Goal: Task Accomplishment & Management: Use online tool/utility

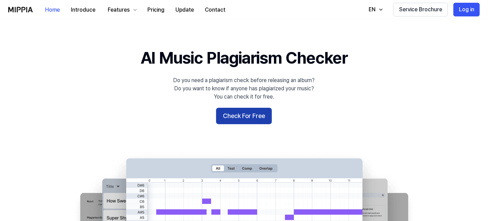
click at [241, 117] on button "Check For Free" at bounding box center [244, 116] width 56 height 16
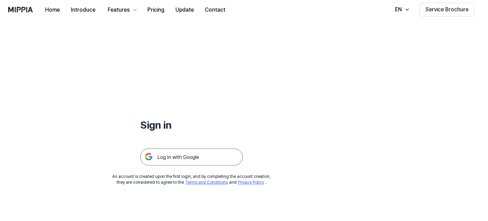
click at [206, 148] on img at bounding box center [191, 156] width 103 height 17
click at [207, 166] on div "Sign in An account is created upon the first login, and by completing the accou…" at bounding box center [191, 102] width 383 height 166
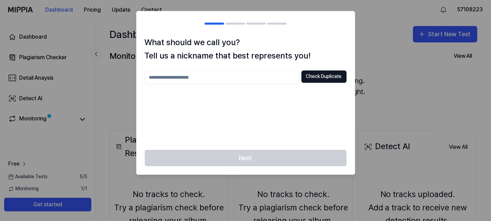
click at [374, 68] on div at bounding box center [245, 110] width 491 height 221
click at [282, 76] on input "text" at bounding box center [222, 77] width 154 height 14
type input "******"
click at [312, 79] on button "Check Duplicate" at bounding box center [323, 76] width 45 height 12
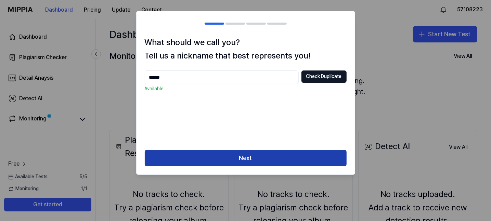
click at [299, 151] on button "Next" at bounding box center [246, 158] width 202 height 16
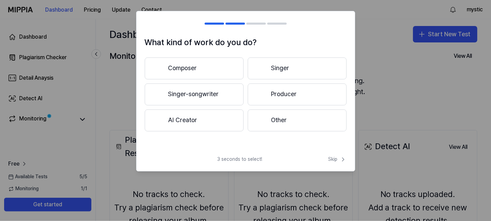
click at [218, 121] on button "AI Creator" at bounding box center [194, 120] width 99 height 22
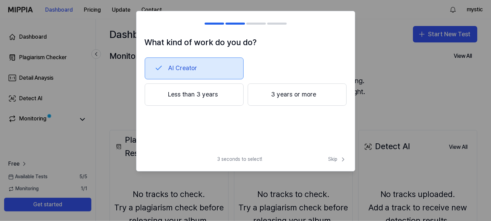
click at [194, 99] on button "Less than 3 years" at bounding box center [194, 94] width 99 height 23
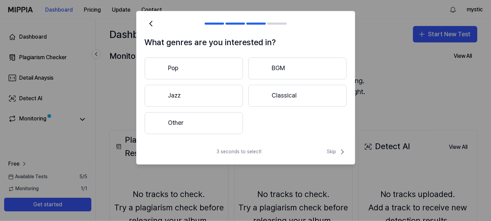
click at [221, 126] on button "Other" at bounding box center [194, 123] width 98 height 22
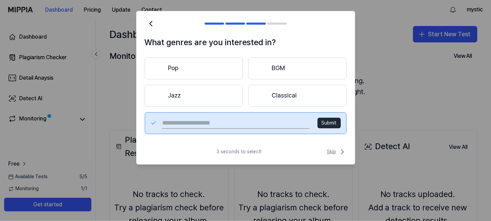
click at [330, 149] on span "Skip" at bounding box center [336, 152] width 19 height 8
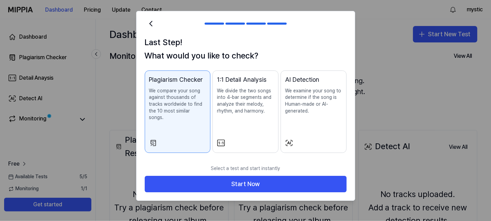
click at [332, 130] on button "AI Detection We examine your song to determine if the song is Human-made or AI-…" at bounding box center [313, 111] width 66 height 82
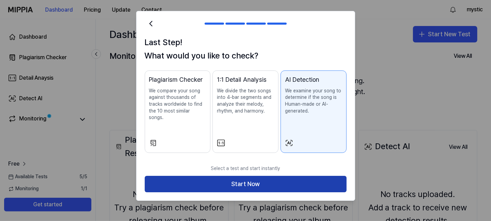
click at [277, 176] on button "Start Now" at bounding box center [246, 184] width 202 height 16
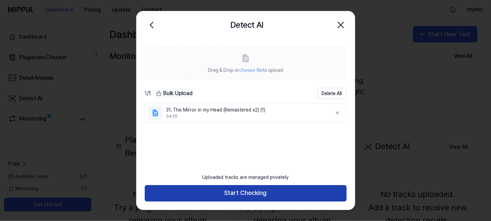
click at [249, 196] on button "Start Checking" at bounding box center [246, 193] width 202 height 16
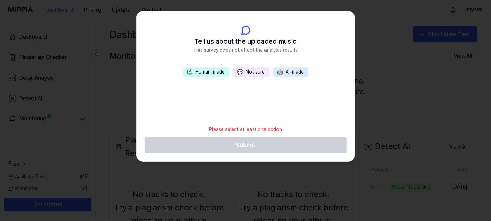
click at [284, 74] on button "🤖 AI-made" at bounding box center [290, 72] width 35 height 10
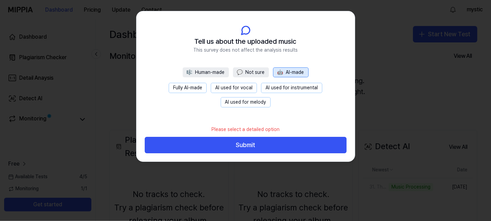
click at [247, 88] on button "AI used for vocal" at bounding box center [234, 88] width 46 height 10
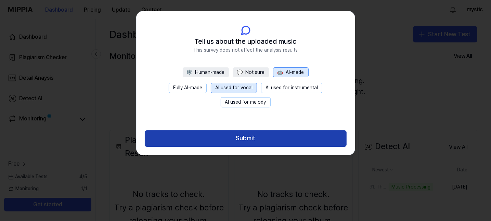
click at [258, 136] on button "Submit" at bounding box center [246, 138] width 202 height 16
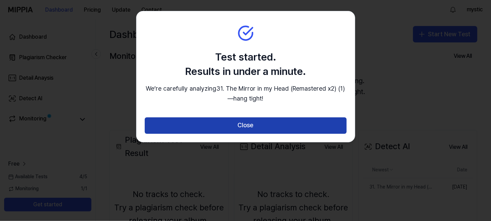
click at [260, 126] on button "Close" at bounding box center [246, 125] width 202 height 16
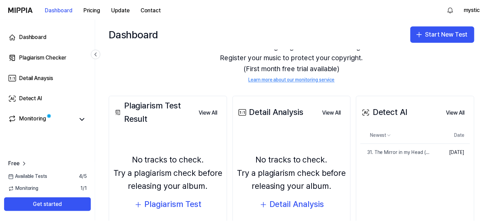
scroll to position [68, 0]
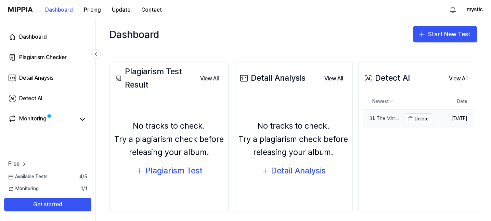
click at [377, 115] on div "31. The Mirror in my Head (Remastered x2) (1)" at bounding box center [382, 118] width 39 height 7
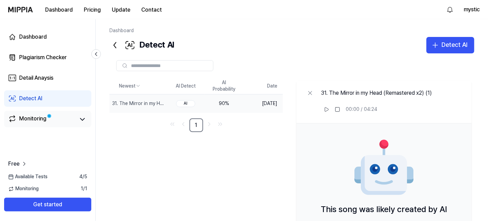
click at [58, 115] on link "Monitoring" at bounding box center [41, 120] width 67 height 10
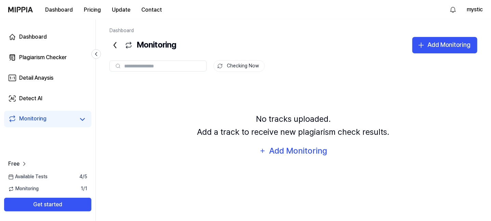
click at [57, 116] on link "Monitoring" at bounding box center [41, 120] width 67 height 10
click at [59, 98] on link "Detect AI" at bounding box center [47, 98] width 87 height 16
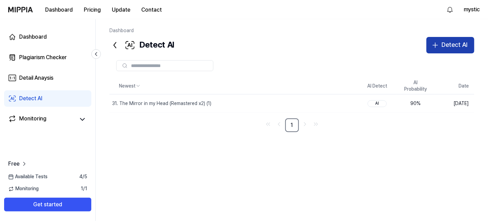
click at [446, 47] on div "Detect AI" at bounding box center [455, 45] width 26 height 10
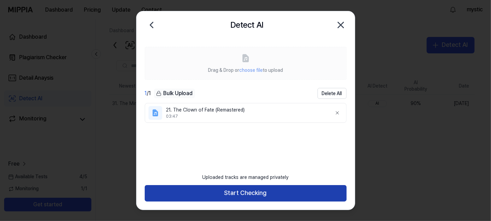
click at [261, 192] on button "Start Checking" at bounding box center [246, 193] width 202 height 16
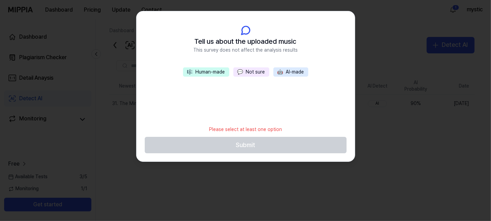
click at [285, 73] on button "🤖 AI-made" at bounding box center [290, 72] width 35 height 10
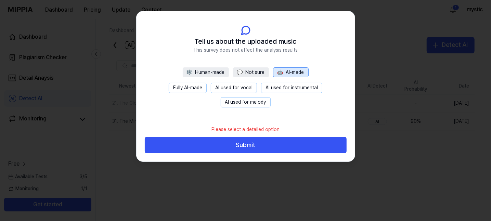
click at [244, 87] on button "AI used for vocal" at bounding box center [234, 88] width 46 height 10
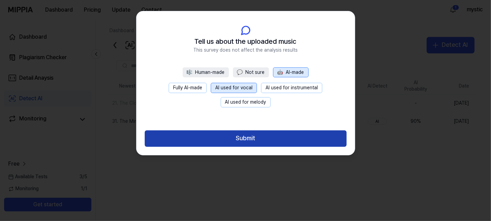
click at [254, 135] on button "Submit" at bounding box center [246, 138] width 202 height 16
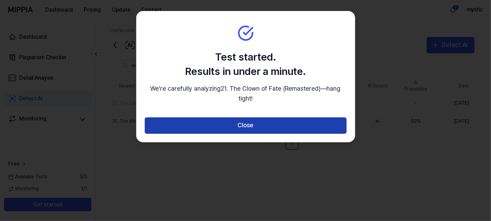
click at [256, 121] on button "Close" at bounding box center [246, 125] width 202 height 16
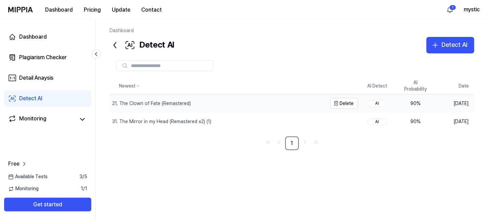
click at [295, 105] on div "21. The Clown of Fate (Remastered)" at bounding box center [218, 103] width 218 height 18
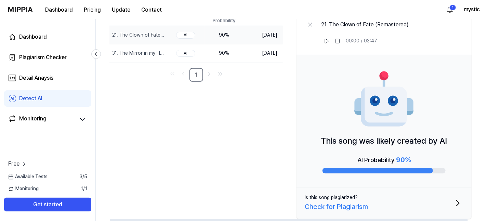
click at [349, 206] on div "Check for Plagiarism" at bounding box center [336, 206] width 63 height 11
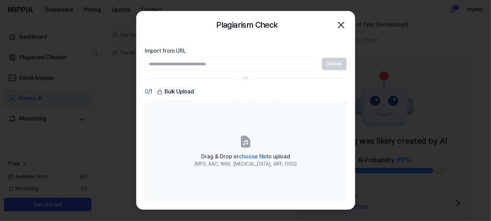
click at [294, 66] on input "Import from URL" at bounding box center [232, 64] width 174 height 12
click at [340, 23] on icon "button" at bounding box center [341, 24] width 11 height 11
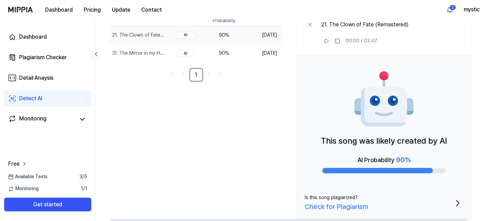
click at [346, 197] on div "Is this song plagiarized?" at bounding box center [331, 197] width 53 height 7
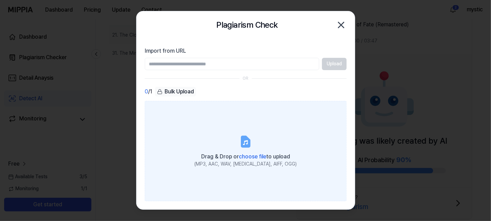
click at [245, 156] on span "choose file" at bounding box center [252, 156] width 27 height 6
click at [0, 0] on input "Drag & Drop or choose file to upload (MP3, AAC, WAV, FLAC, AIFF, OGG)" at bounding box center [0, 0] width 0 height 0
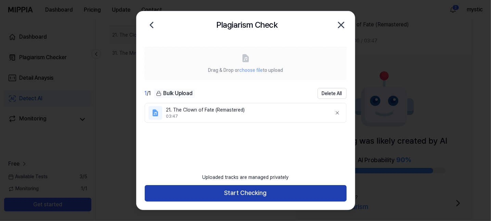
click at [265, 193] on button "Start Checking" at bounding box center [246, 193] width 202 height 16
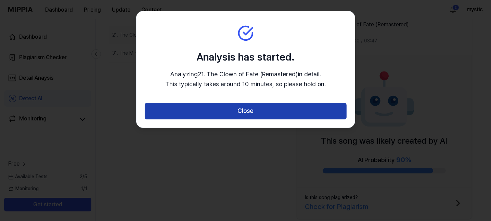
click at [275, 109] on button "Close" at bounding box center [246, 111] width 202 height 16
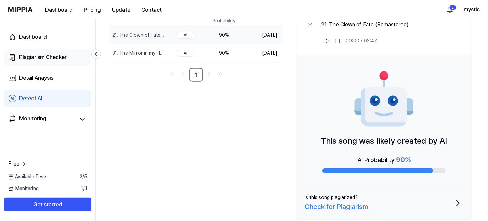
click at [67, 61] on div "Plagiarism Checker" at bounding box center [43, 57] width 48 height 8
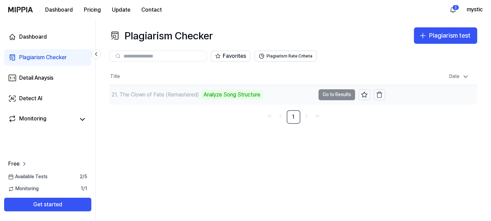
click at [268, 94] on div "21. The Clown of Fate (Remastered) Analyze Song Structure" at bounding box center [212, 94] width 206 height 19
click at [337, 96] on td "21. The Clown of Fate (Remastered) Analyze Song Structure Go to Results" at bounding box center [247, 94] width 276 height 19
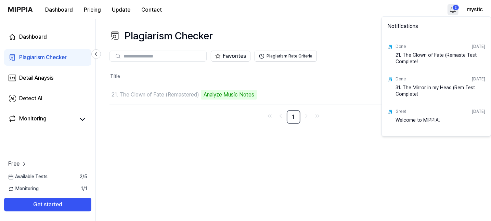
click at [457, 8] on html "Dashboard Pricing Update Contact 2 mystic Dashboard Plagiarism Checker Detail A…" at bounding box center [245, 110] width 491 height 221
click at [376, 171] on html "Dashboard Pricing Update Contact mystic Dashboard Plagiarism Checker Detail Ana…" at bounding box center [245, 110] width 491 height 221
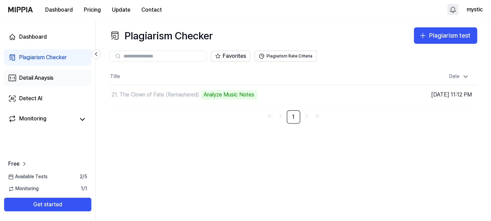
click at [44, 79] on div "Detail Anaysis" at bounding box center [36, 78] width 34 height 8
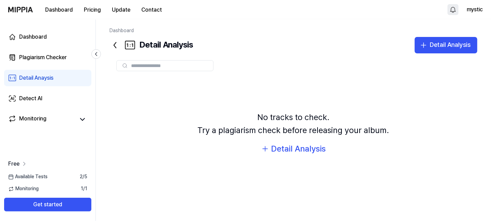
click at [21, 163] on icon at bounding box center [24, 163] width 7 height 7
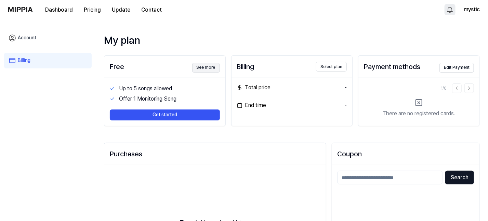
click at [219, 68] on button "See more" at bounding box center [206, 68] width 28 height 10
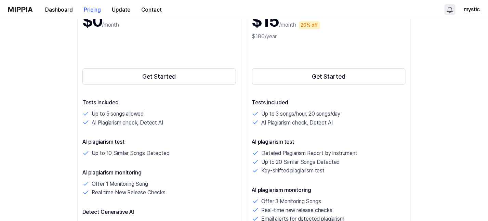
scroll to position [34, 0]
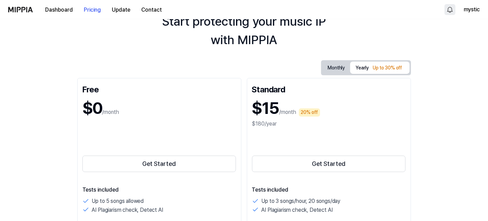
click at [328, 65] on button "Monthly" at bounding box center [337, 68] width 28 height 11
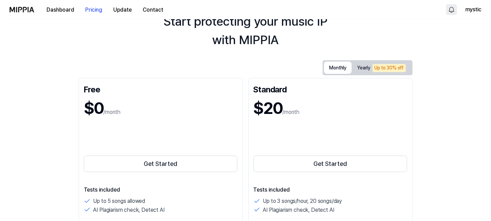
scroll to position [0, 0]
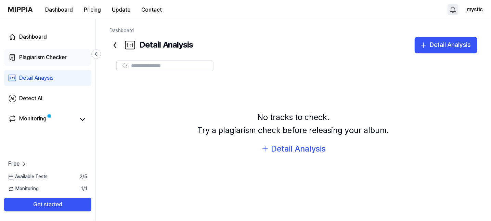
click at [47, 57] on div "Plagiarism Checker" at bounding box center [43, 57] width 48 height 8
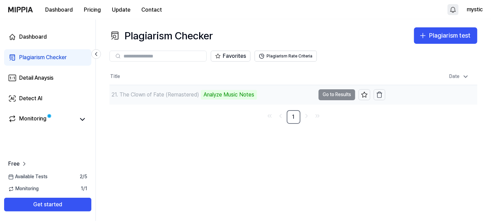
click at [251, 92] on div "Analyze Music Notes" at bounding box center [229, 95] width 56 height 10
click at [335, 90] on td "21. The Clown of Fate (Remastered) Analyze Music Notes Go to Results" at bounding box center [247, 94] width 276 height 19
click at [307, 54] on button "Plagiarism Rate Criteria" at bounding box center [285, 56] width 62 height 11
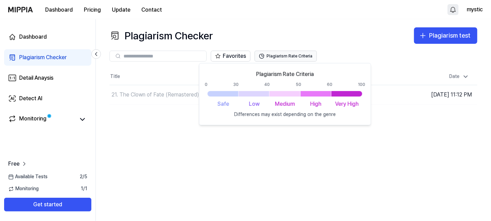
click at [307, 54] on button "Plagiarism Rate Criteria" at bounding box center [285, 56] width 62 height 11
click at [222, 166] on div "Plagiarism Checker Plagiarism test Plagiarism Checker Detail Analysis Detect AI…" at bounding box center [293, 120] width 395 height 202
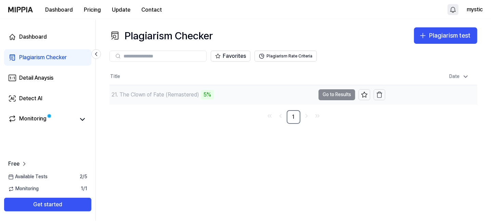
click at [331, 94] on td "21. The Clown of Fate (Remastered) 5% Go to Results" at bounding box center [247, 94] width 276 height 19
click at [213, 95] on div "5%" at bounding box center [207, 95] width 13 height 10
click at [205, 95] on div "5%" at bounding box center [207, 95] width 13 height 10
click at [327, 94] on td "21. The Clown of Fate (Remastered) 6% Go to Results" at bounding box center [247, 94] width 276 height 19
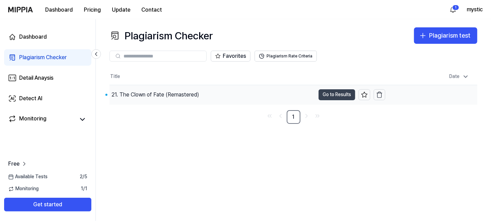
click at [326, 98] on button "Go to Results" at bounding box center [336, 94] width 37 height 11
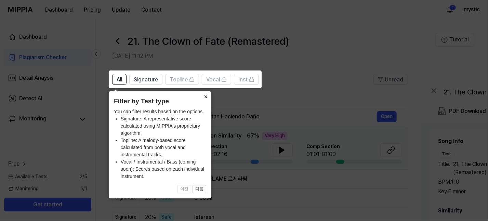
click at [206, 94] on button "×" at bounding box center [205, 96] width 11 height 10
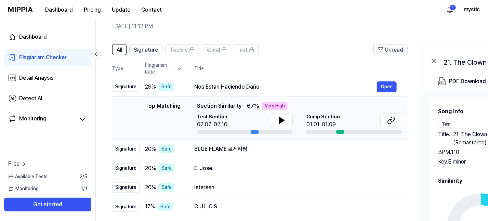
scroll to position [34, 0]
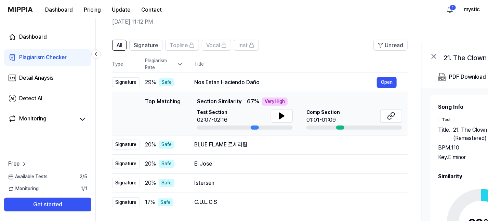
click at [179, 115] on div "Top Matching" at bounding box center [163, 113] width 36 height 32
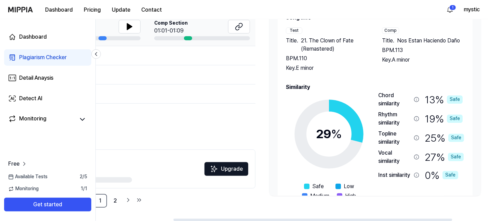
scroll to position [0, 159]
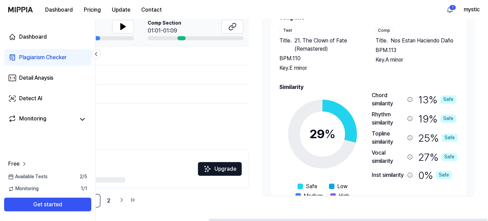
drag, startPoint x: 332, startPoint y: 220, endPoint x: 449, endPoint y: 224, distance: 116.4
click at [449, 221] on div at bounding box center [348, 220] width 279 height 2
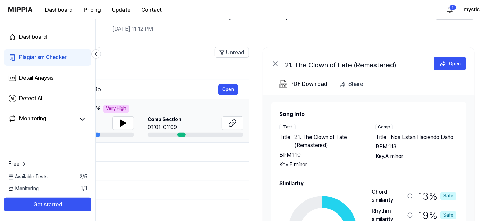
scroll to position [0, 0]
